Goal: Find specific page/section: Find specific page/section

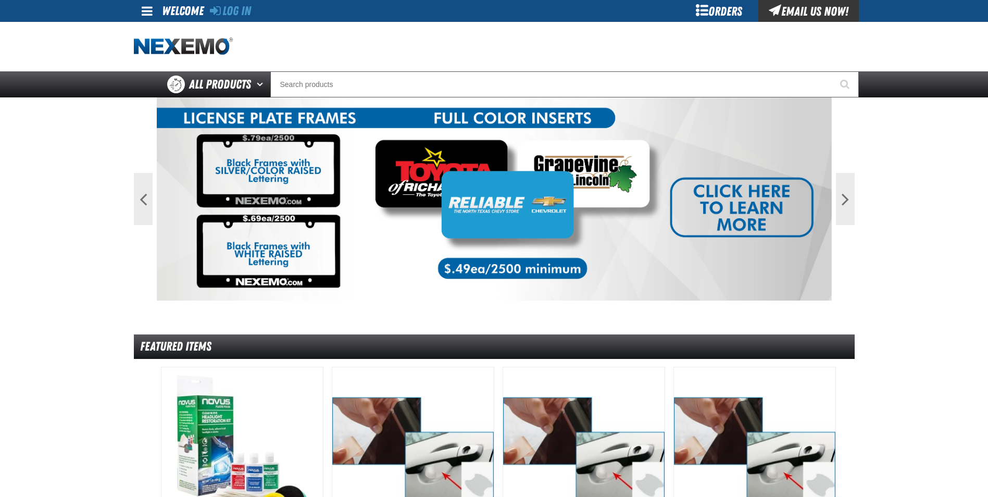
click at [717, 15] on div "Orders" at bounding box center [719, 11] width 78 height 22
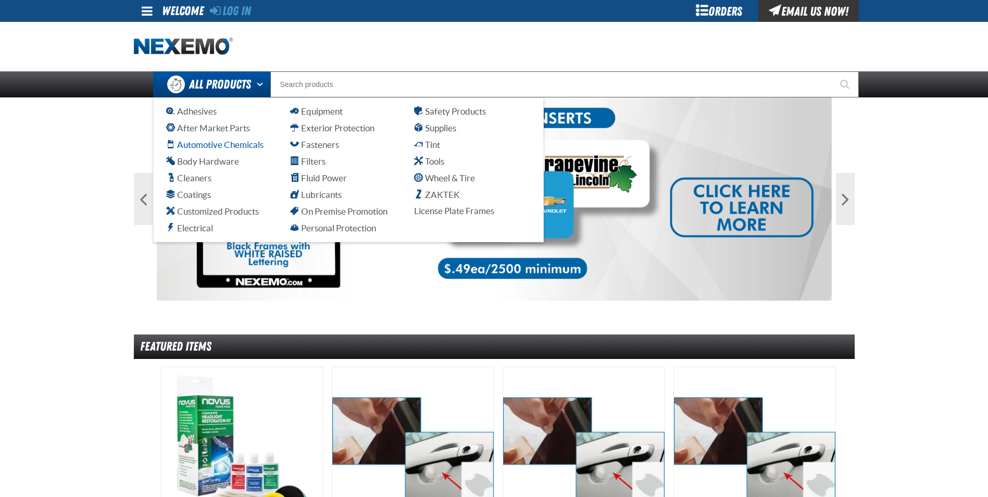
click at [186, 145] on span "Automotive Chemicals" at bounding box center [214, 145] width 97 height 10
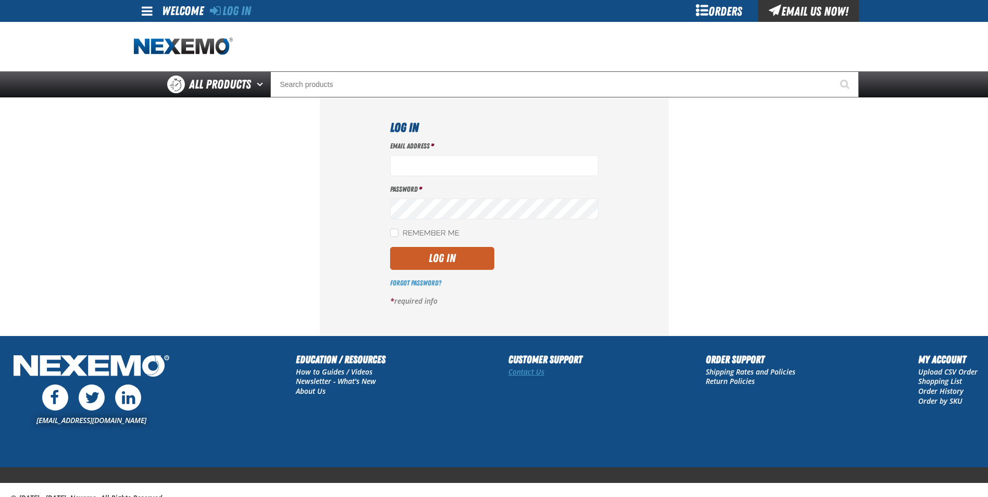
click at [528, 376] on link "Contact Us" at bounding box center [526, 372] width 36 height 10
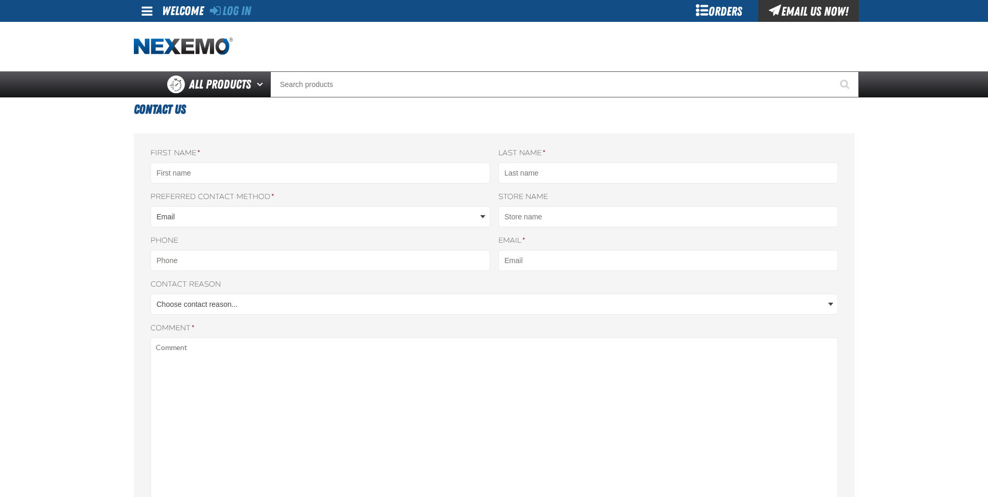
click at [144, 14] on span at bounding box center [147, 11] width 11 height 12
click at [142, 10] on span at bounding box center [147, 11] width 11 height 12
click at [140, 14] on link at bounding box center [148, 11] width 28 height 22
click at [152, 16] on span at bounding box center [147, 11] width 11 height 12
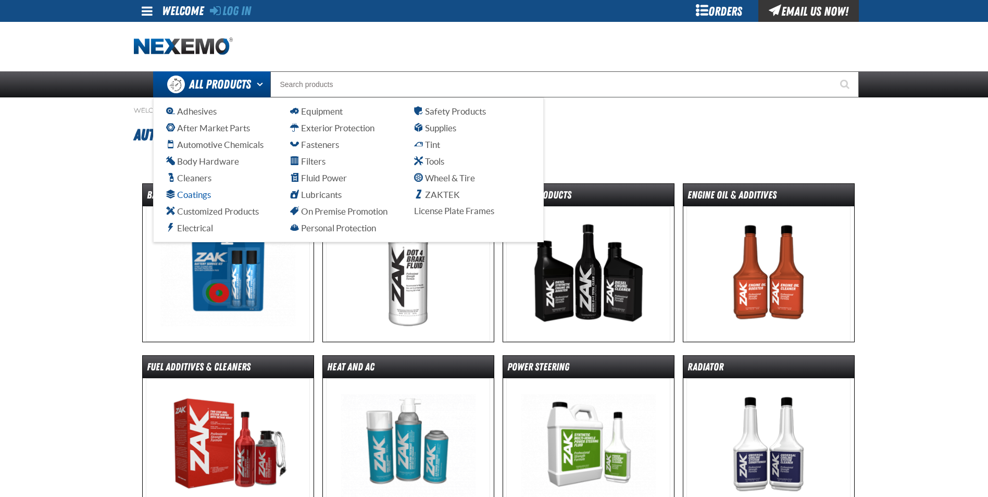
click at [191, 188] on link "Coatings" at bounding box center [224, 194] width 117 height 12
